Goal: Task Accomplishment & Management: Complete application form

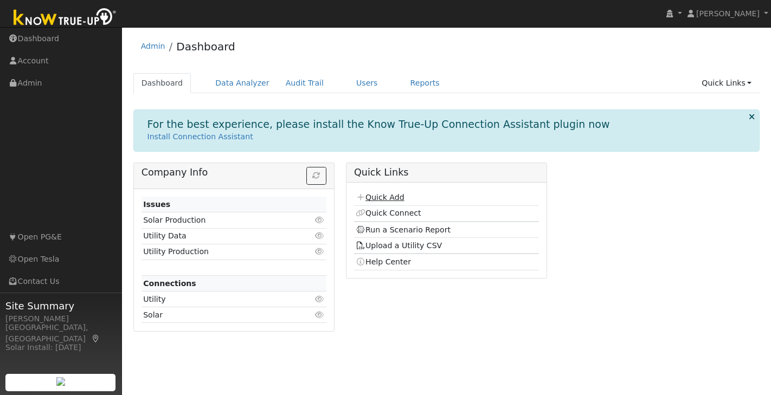
click at [386, 197] on link "Quick Add" at bounding box center [380, 197] width 48 height 9
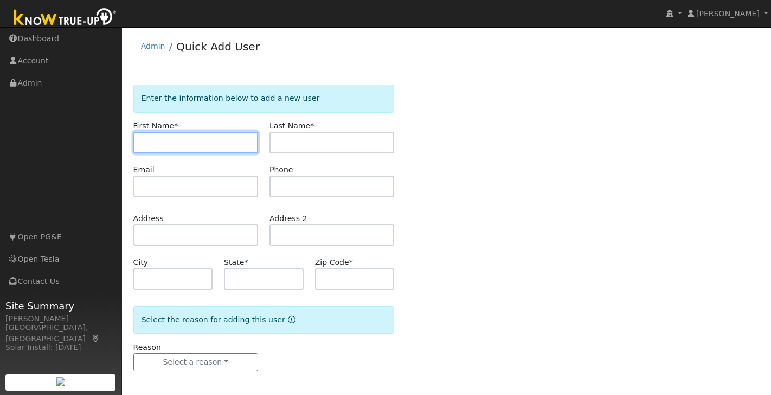
paste input "Gureet"
type input "Gureet"
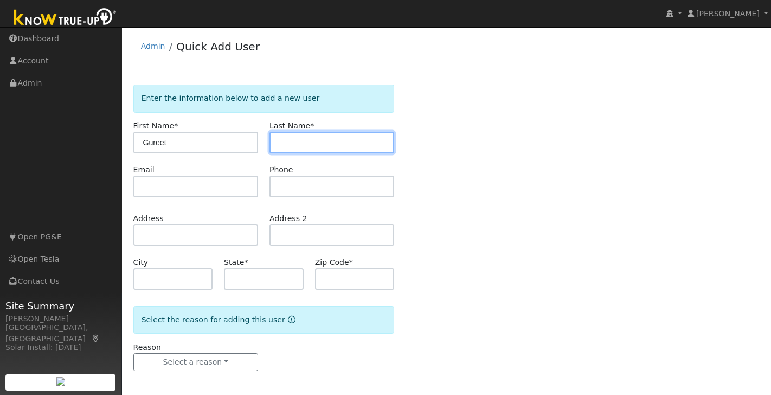
paste input "Singh"
type input "Singh"
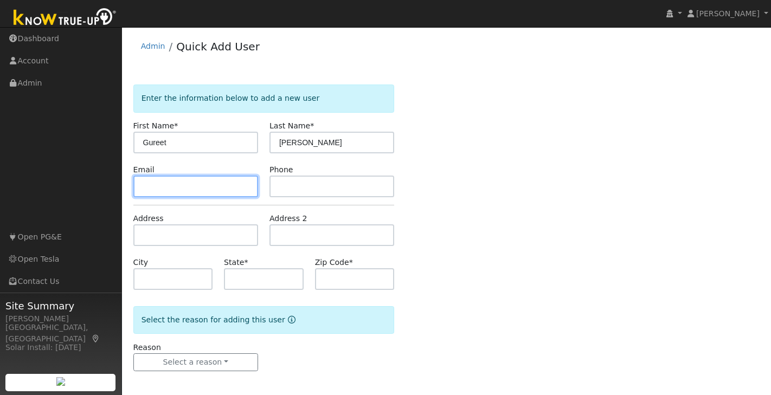
paste input "[EMAIL_ADDRESS][DOMAIN_NAME]"
type input "gureet.singh@gmail.com"
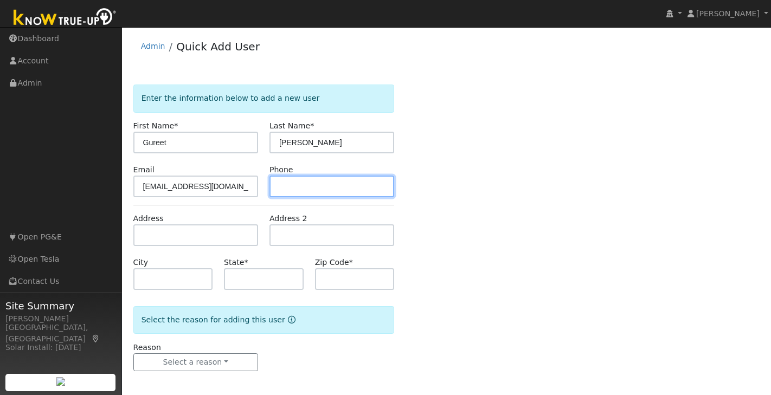
paste input "(510) 755-0890"
type input "(510) 755-0890"
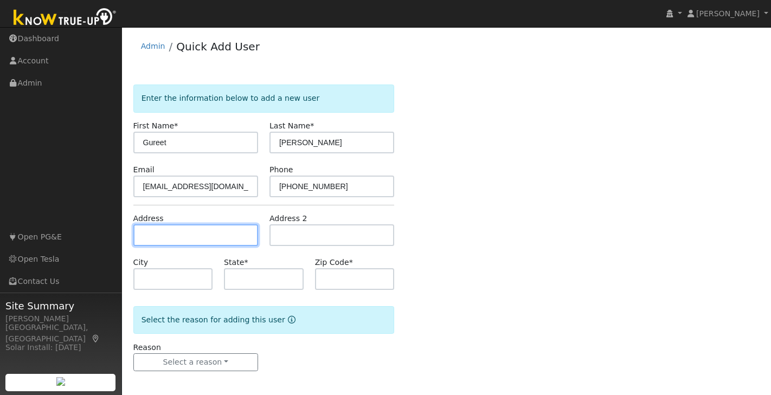
paste input "310 Santa Cruz Pl. San Ramon, CA 94583"
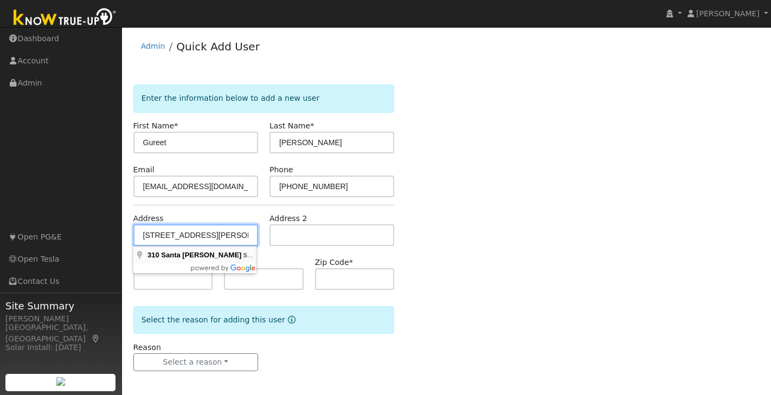
type input "[STREET_ADDRESS][PERSON_NAME]"
type input "San Ramon"
type input "CA"
type input "94583"
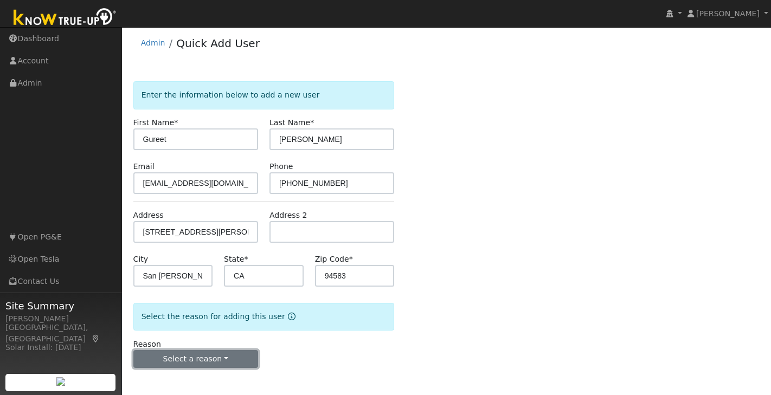
click at [209, 353] on button "Select a reason" at bounding box center [195, 359] width 125 height 18
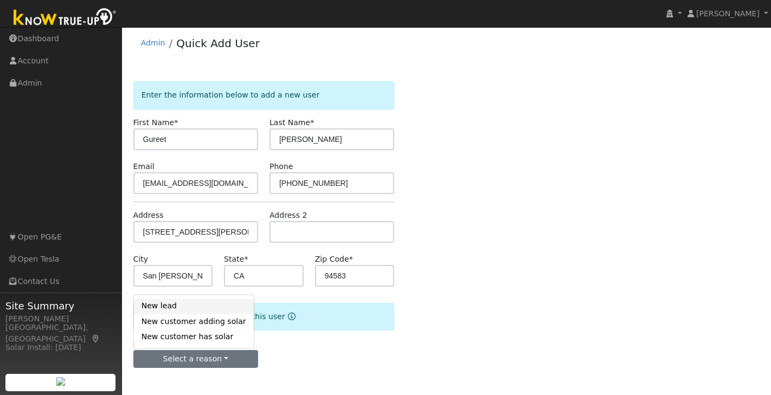
click at [171, 305] on link "New lead" at bounding box center [194, 306] width 120 height 15
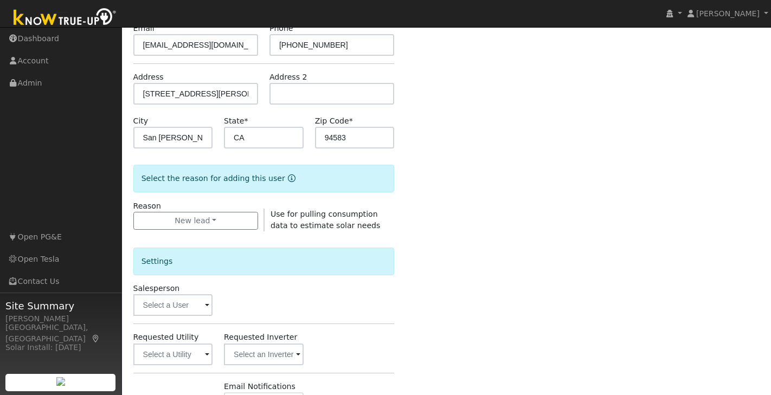
scroll to position [314, 0]
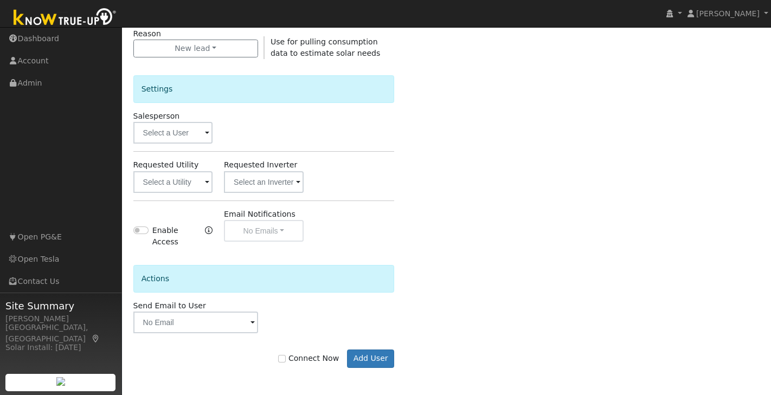
click at [207, 179] on span at bounding box center [207, 183] width 4 height 12
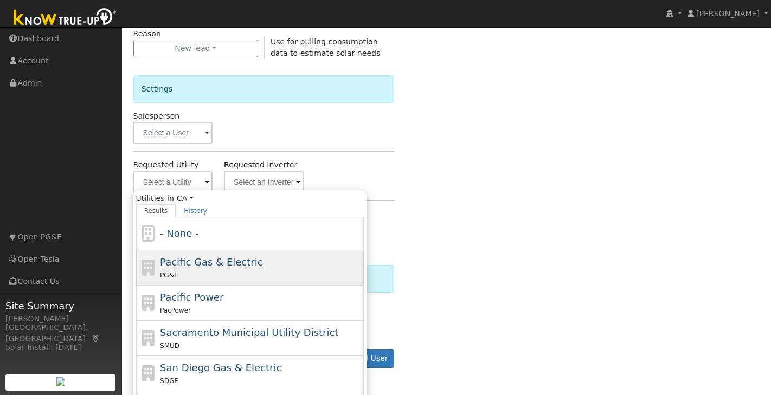
click at [228, 258] on span "Pacific Gas & Electric" at bounding box center [211, 262] width 103 height 11
type input "Pacific Gas & Electric"
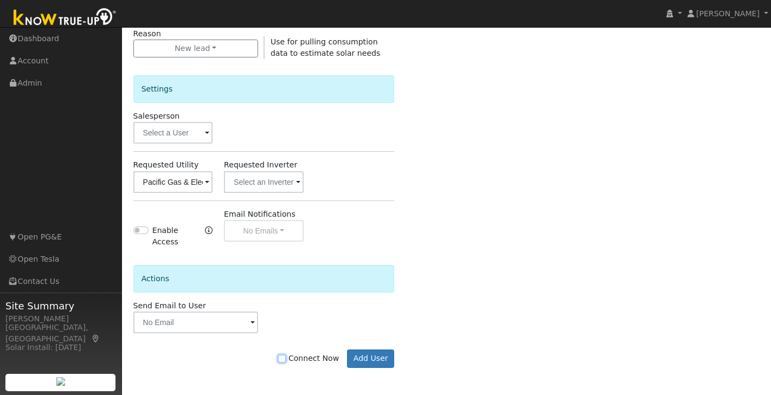
click at [286, 360] on input "Connect Now" at bounding box center [282, 359] width 8 height 8
checkbox input "true"
click at [372, 354] on button "Add User" at bounding box center [370, 359] width 47 height 18
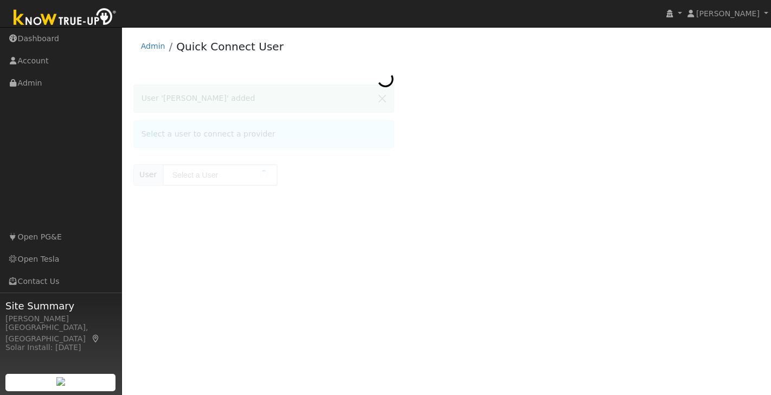
type input "Gureet Singh"
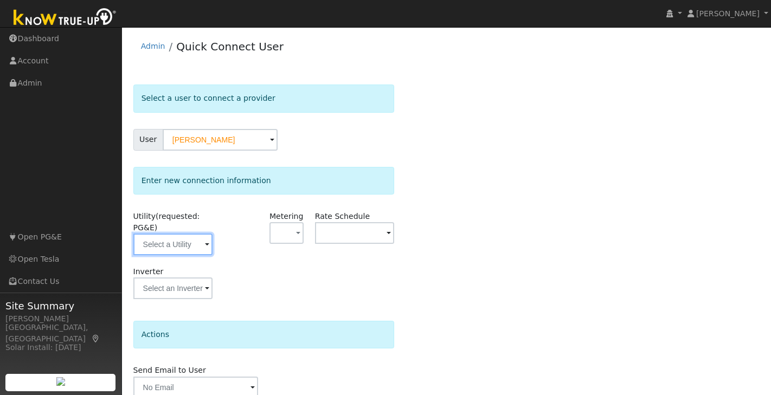
click at [203, 248] on input "text" at bounding box center [172, 245] width 79 height 22
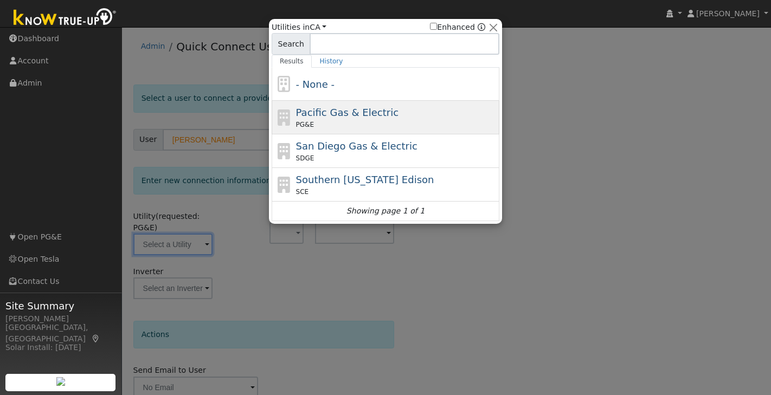
click at [358, 103] on div "Pacific Gas & Electric PG&E" at bounding box center [386, 118] width 228 height 34
type input "PG&E"
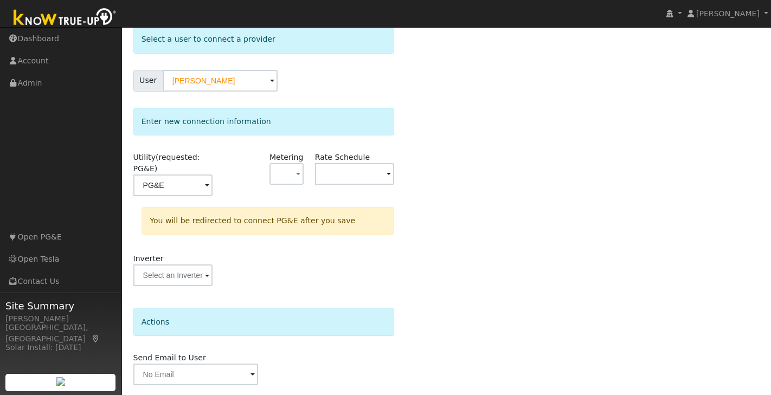
scroll to position [95, 0]
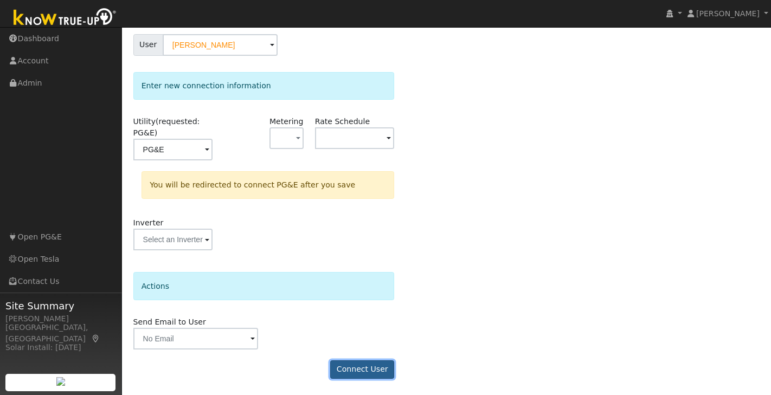
click at [370, 376] on button "Connect User" at bounding box center [362, 370] width 64 height 18
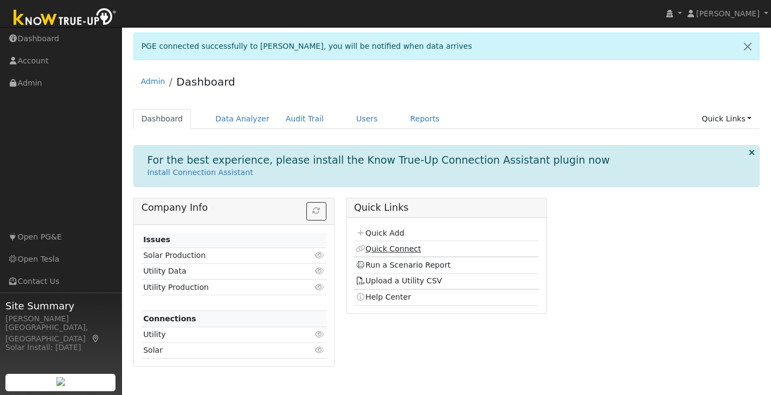
click at [406, 250] on link "Quick Connect" at bounding box center [388, 249] width 65 height 9
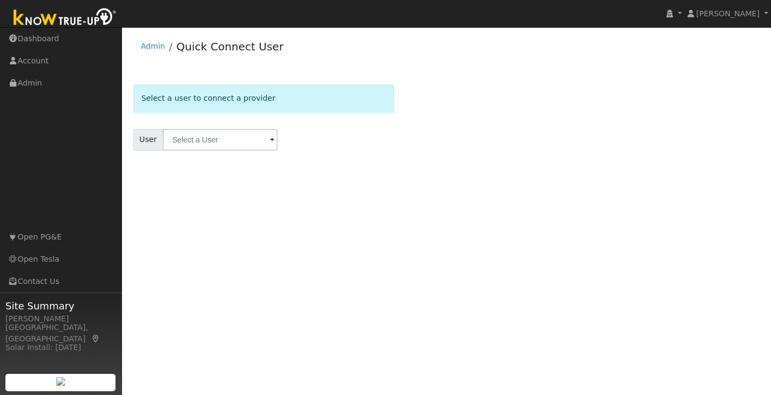
click at [57, 17] on img at bounding box center [65, 18] width 114 height 24
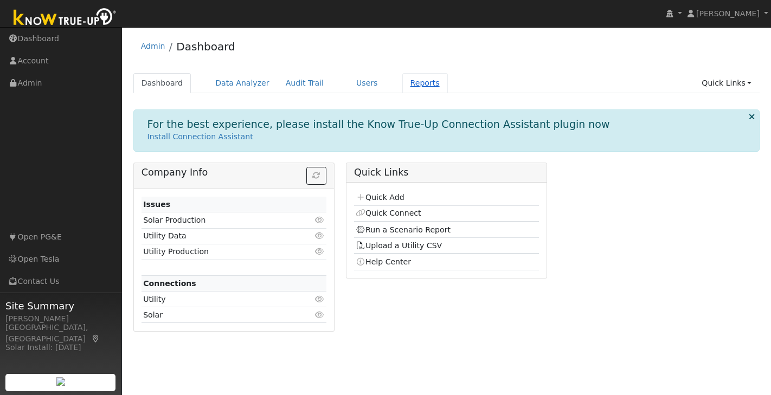
click at [418, 85] on link "Reports" at bounding box center [426, 83] width 46 height 20
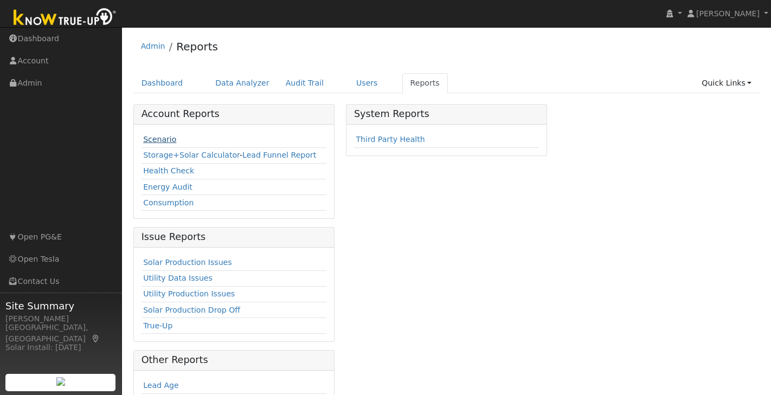
click at [158, 139] on link "Scenario" at bounding box center [159, 139] width 33 height 9
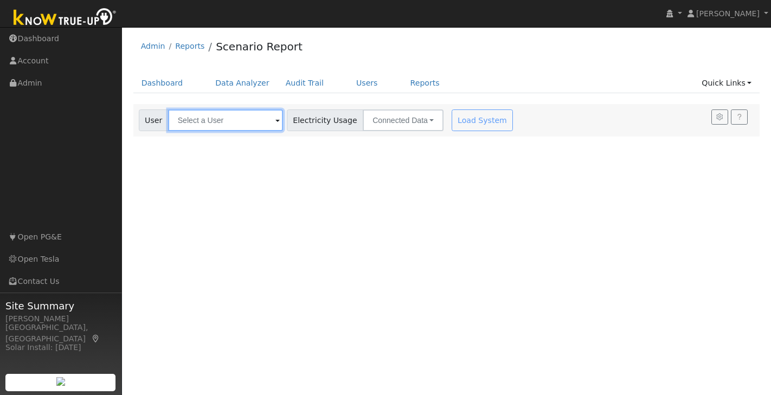
click at [186, 124] on input "text" at bounding box center [225, 121] width 115 height 22
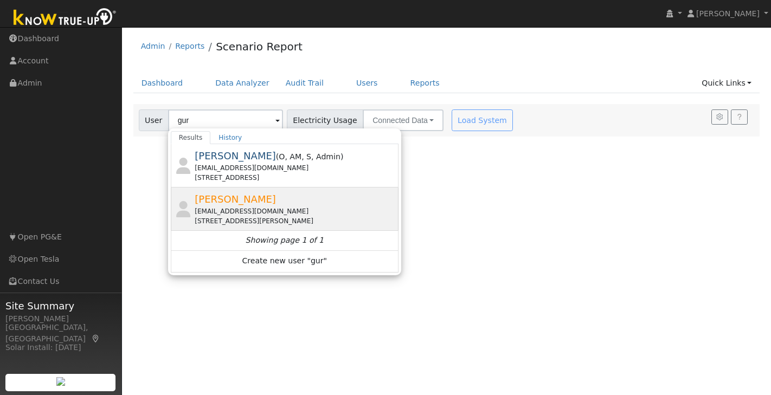
click at [245, 202] on span "[PERSON_NAME]" at bounding box center [235, 199] width 81 height 11
type input "[PERSON_NAME]"
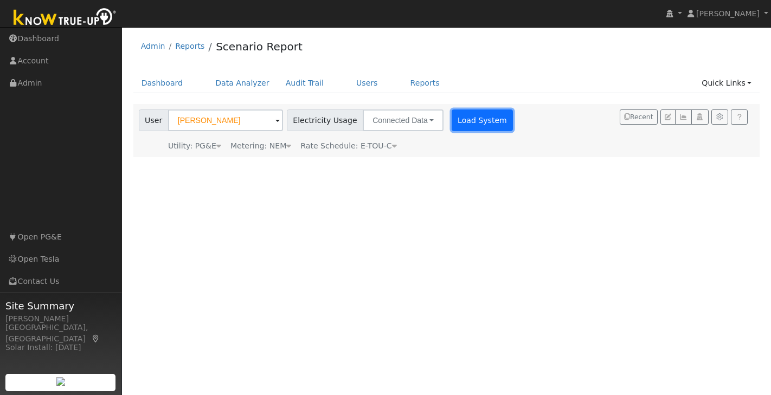
click at [476, 112] on button "Load System" at bounding box center [483, 121] width 62 height 22
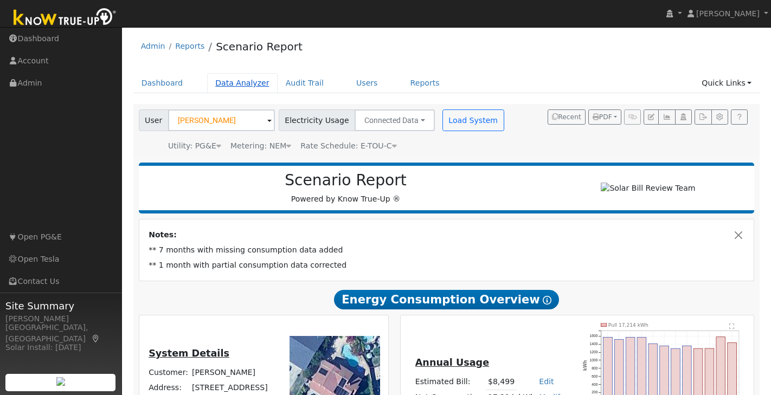
click at [222, 82] on link "Data Analyzer" at bounding box center [242, 83] width 71 height 20
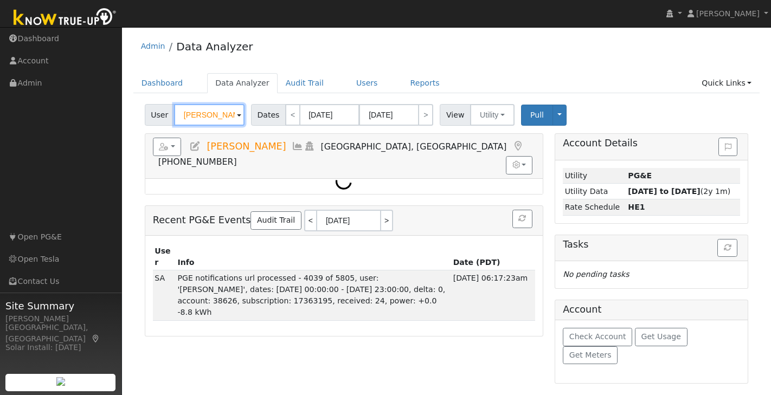
drag, startPoint x: 228, startPoint y: 118, endPoint x: 221, endPoint y: 118, distance: 6.5
click at [221, 118] on input "Pankaj Arora" at bounding box center [209, 115] width 71 height 22
drag, startPoint x: 226, startPoint y: 116, endPoint x: 120, endPoint y: 116, distance: 105.2
click at [120, 116] on div "Bill Gurgol Bill Gurgol Profile My Company Help Center Terms Of Service See Wha…" at bounding box center [385, 211] width 771 height 368
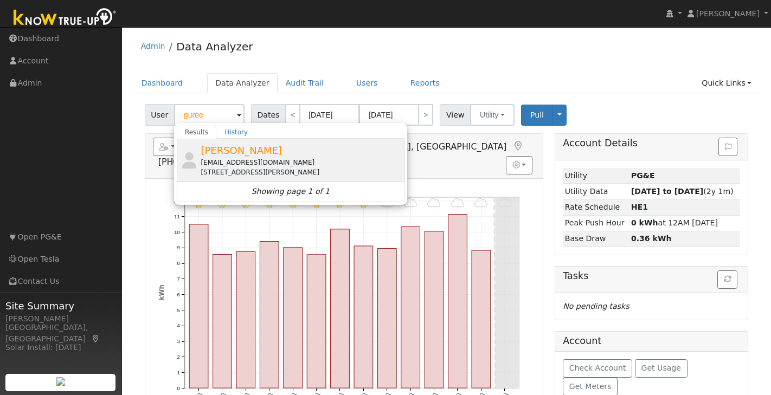
click at [267, 155] on div "Gureet Singh gureet.singh@gmail.com 310 Santa Cruz Place, San Ramon, CA 94583" at bounding box center [301, 160] width 201 height 34
type input "Gureet Singh"
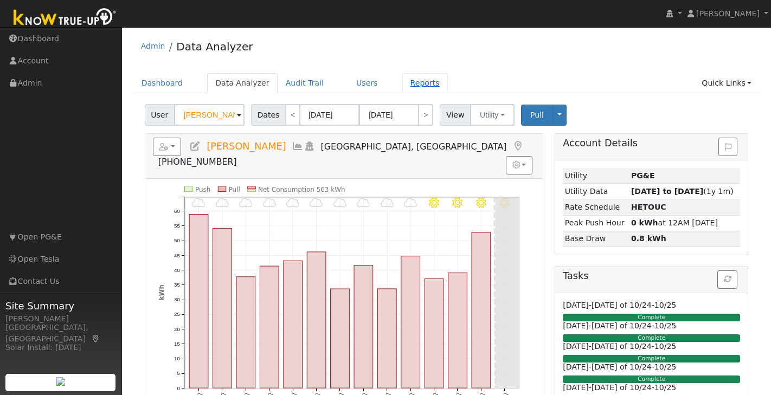
click at [414, 81] on link "Reports" at bounding box center [426, 83] width 46 height 20
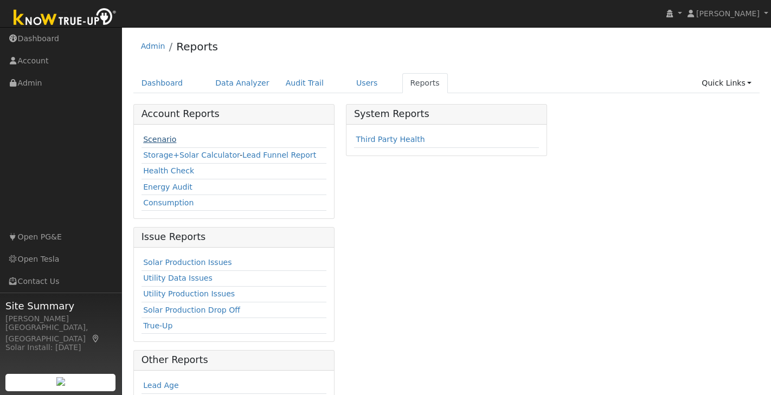
click at [154, 139] on link "Scenario" at bounding box center [159, 139] width 33 height 9
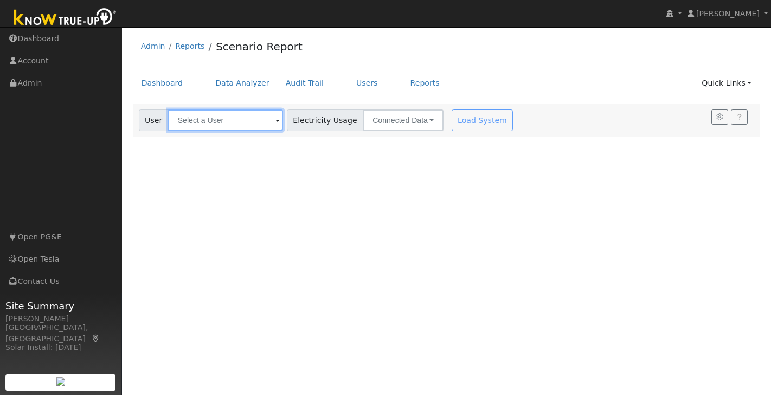
click at [229, 125] on input "text" at bounding box center [225, 121] width 115 height 22
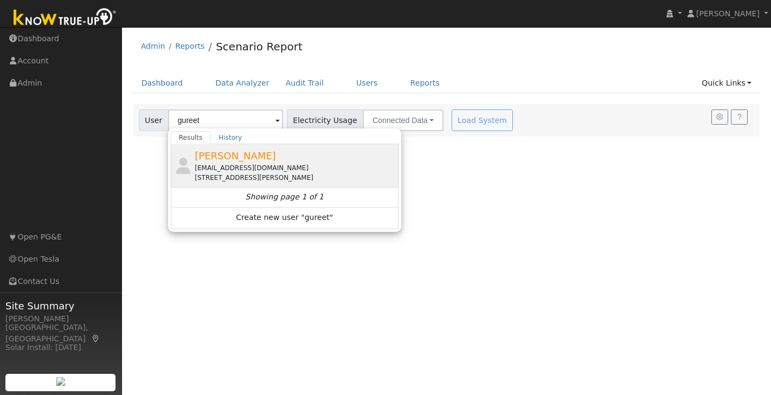
click at [235, 149] on div "[PERSON_NAME] [EMAIL_ADDRESS][DOMAIN_NAME] [STREET_ADDRESS][PERSON_NAME]" at bounding box center [295, 166] width 201 height 34
type input "[PERSON_NAME]"
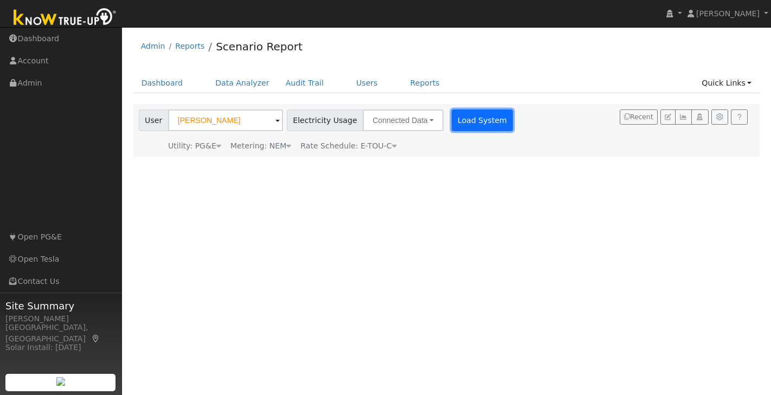
click at [470, 118] on button "Load System" at bounding box center [483, 121] width 62 height 22
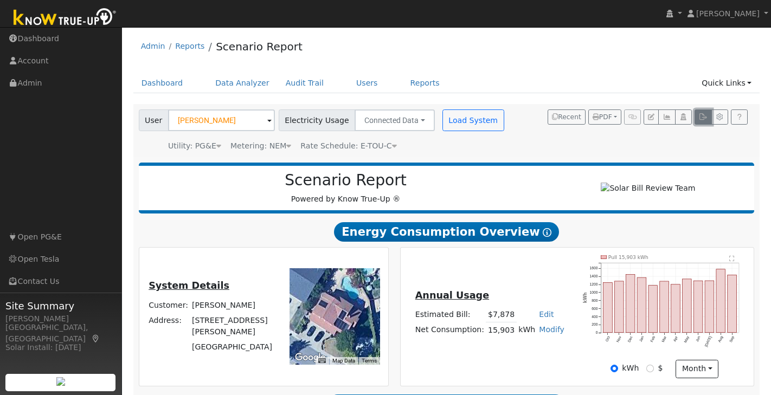
click at [702, 115] on icon "button" at bounding box center [703, 117] width 8 height 7
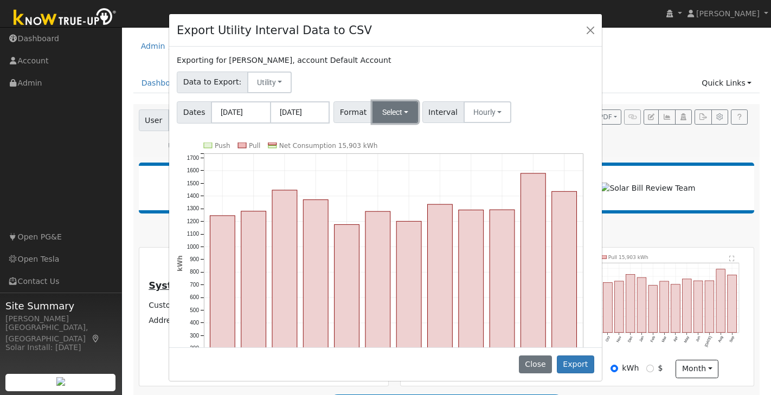
click at [407, 109] on button "Select" at bounding box center [396, 112] width 46 height 22
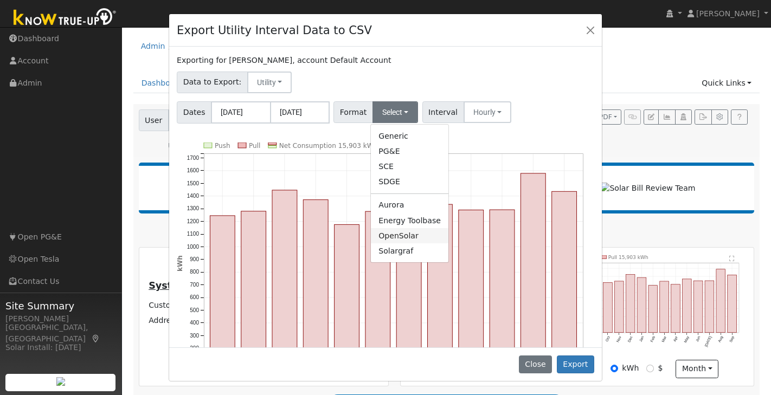
click at [403, 238] on link "OpenSolar" at bounding box center [410, 235] width 78 height 15
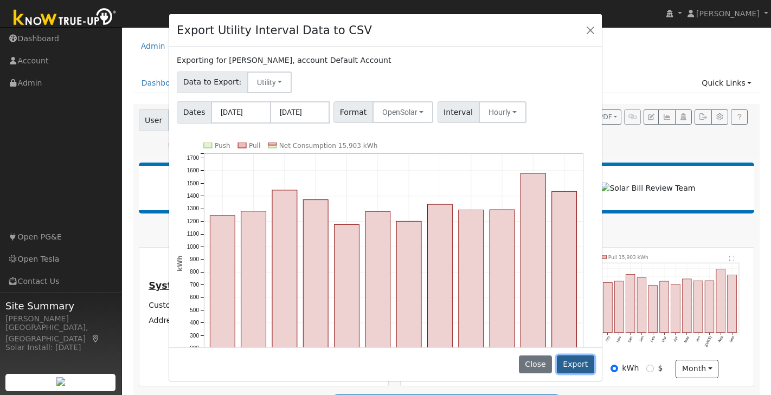
click at [579, 365] on button "Export" at bounding box center [575, 365] width 37 height 18
